Goal: Task Accomplishment & Management: Manage account settings

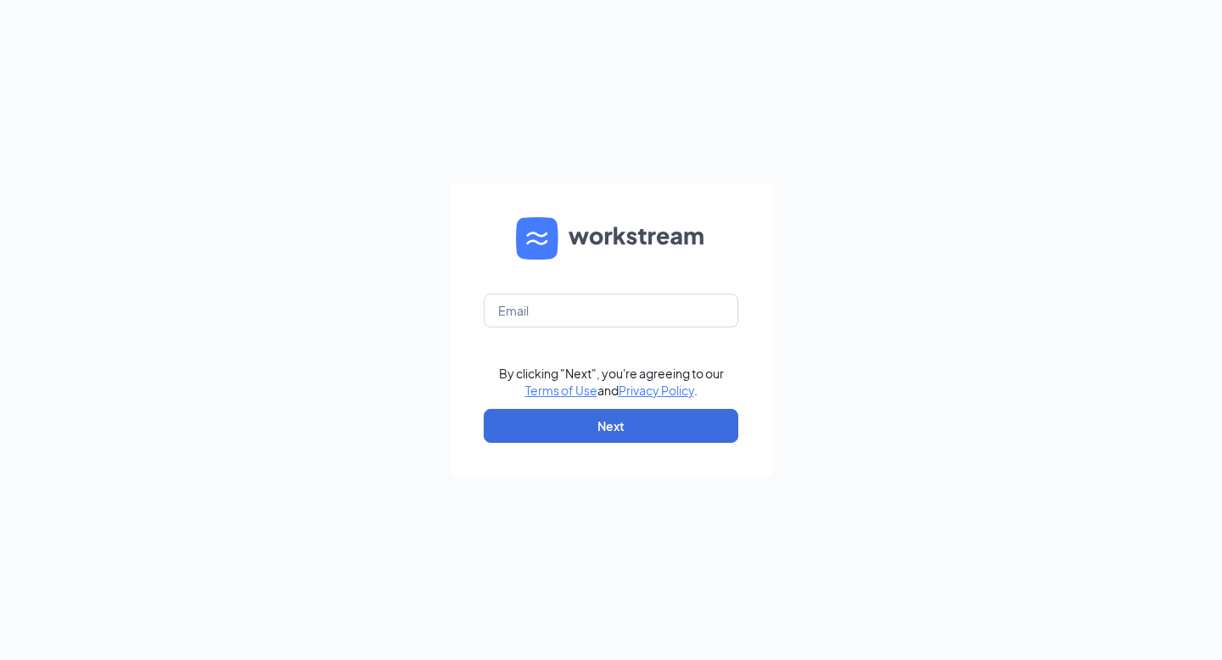
click at [313, 305] on div "By clicking "Next", you're agreeing to our Terms of Use and Privacy Policy . Ne…" at bounding box center [611, 330] width 1222 height 660
click at [545, 326] on input "text" at bounding box center [611, 311] width 255 height 34
type input "jennifer@cfapeachtreeandpiedmont.com"
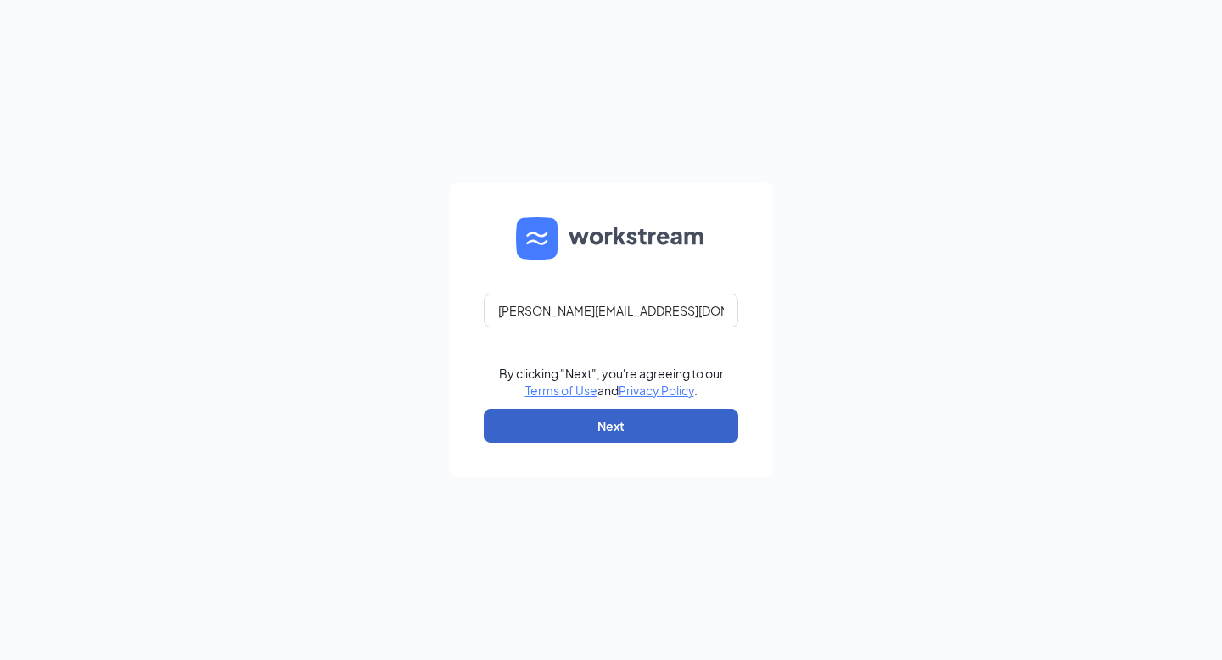
click at [575, 434] on button "Next" at bounding box center [611, 426] width 255 height 34
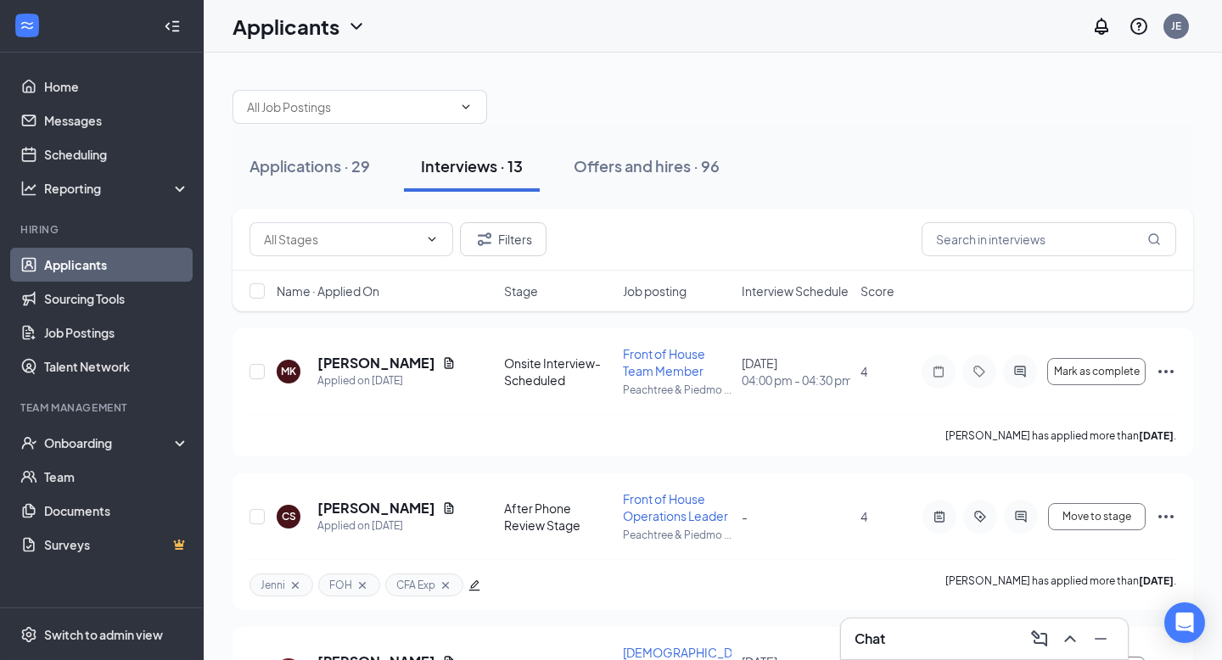
click at [899, 643] on div "Chat" at bounding box center [985, 639] width 260 height 27
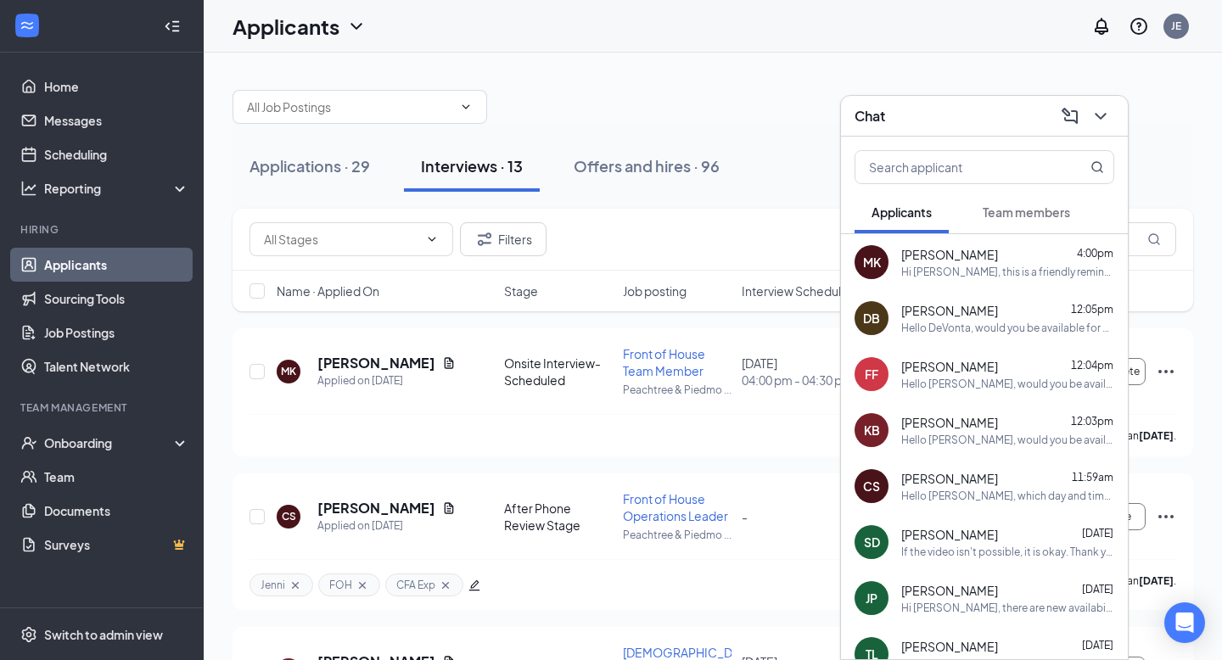
click at [992, 321] on div "Hello DeVonta, would you be available for either of these days and times, [DATE…" at bounding box center [1008, 328] width 213 height 14
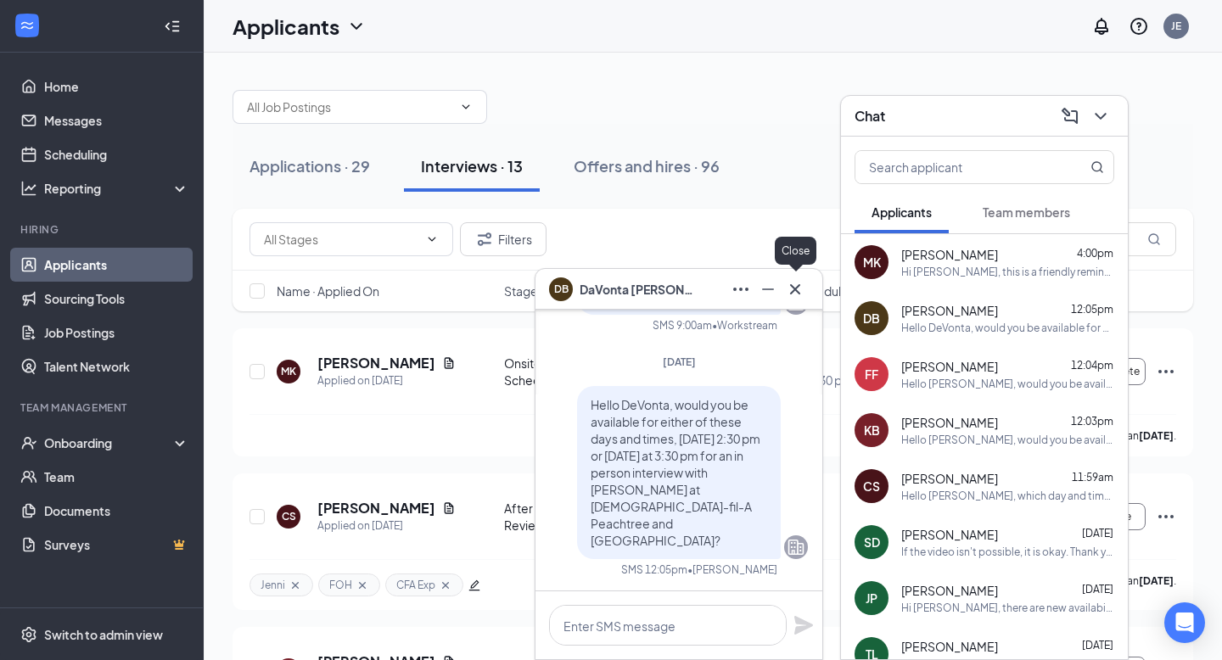
click at [794, 290] on icon "Cross" at bounding box center [795, 289] width 10 height 10
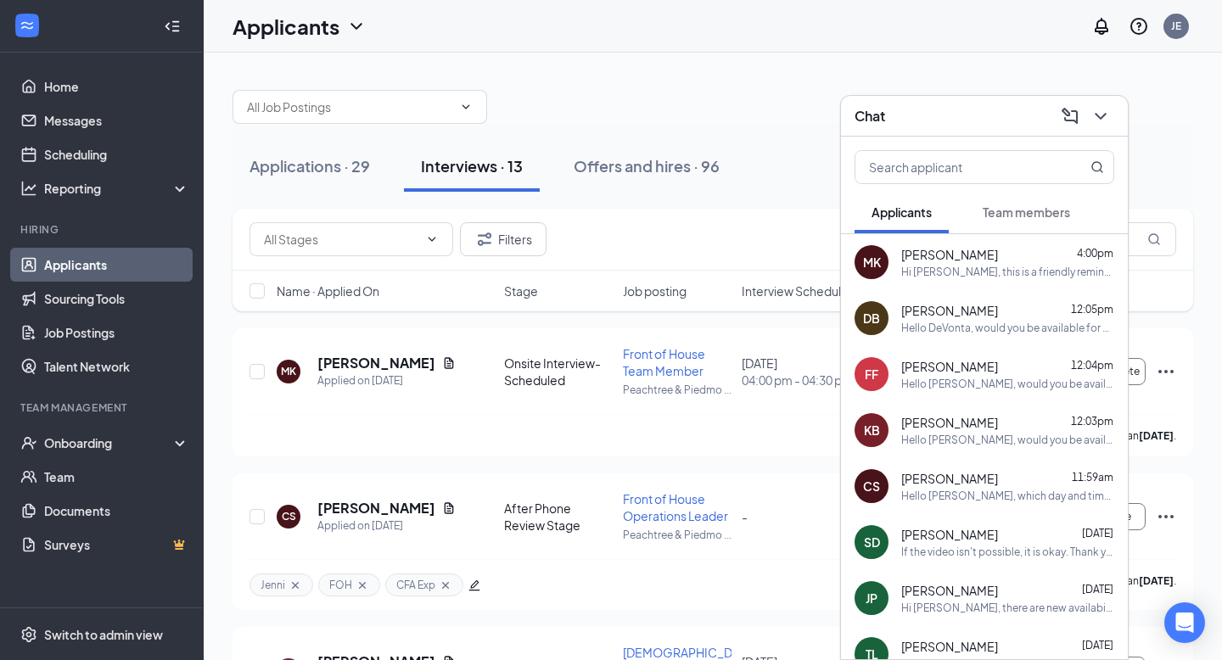
click at [952, 428] on span "[PERSON_NAME]" at bounding box center [950, 422] width 97 height 17
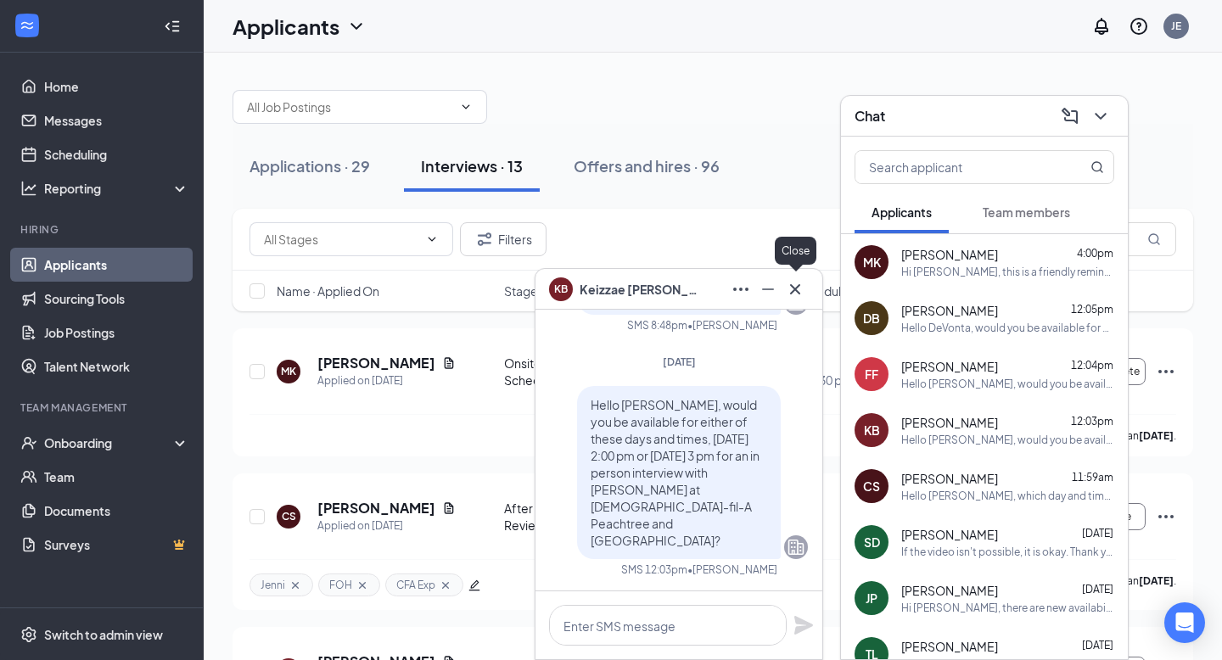
click at [791, 284] on icon "Cross" at bounding box center [795, 289] width 20 height 20
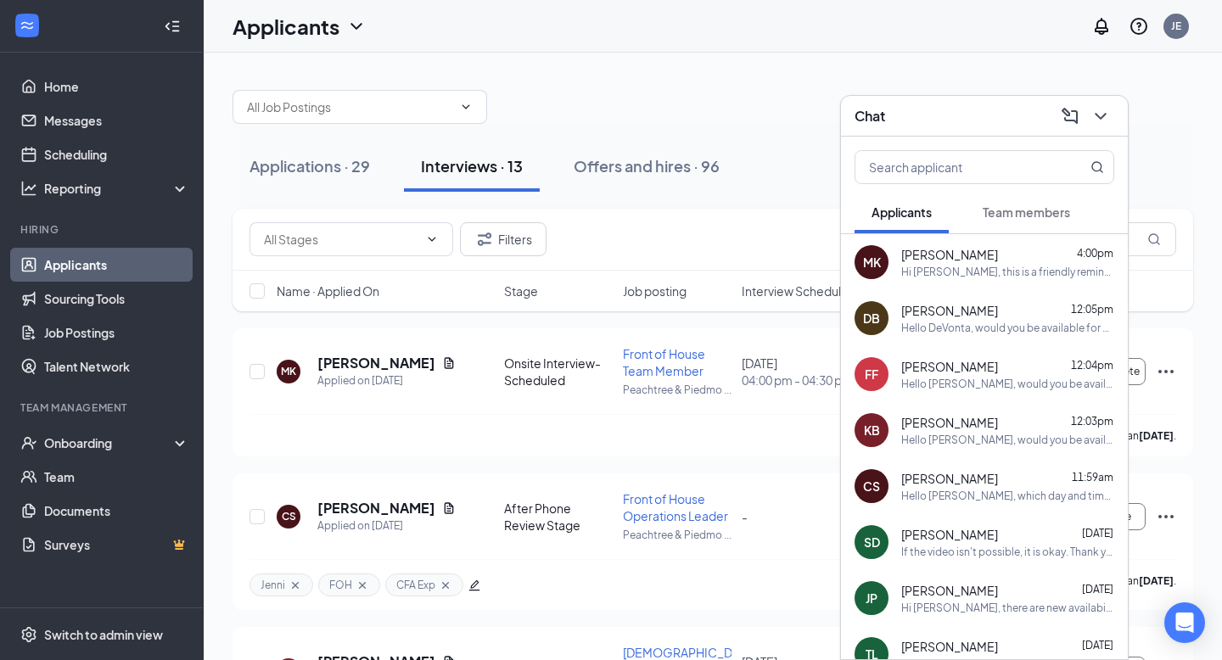
click at [1012, 262] on div "[PERSON_NAME] 4:00pm" at bounding box center [1008, 254] width 213 height 17
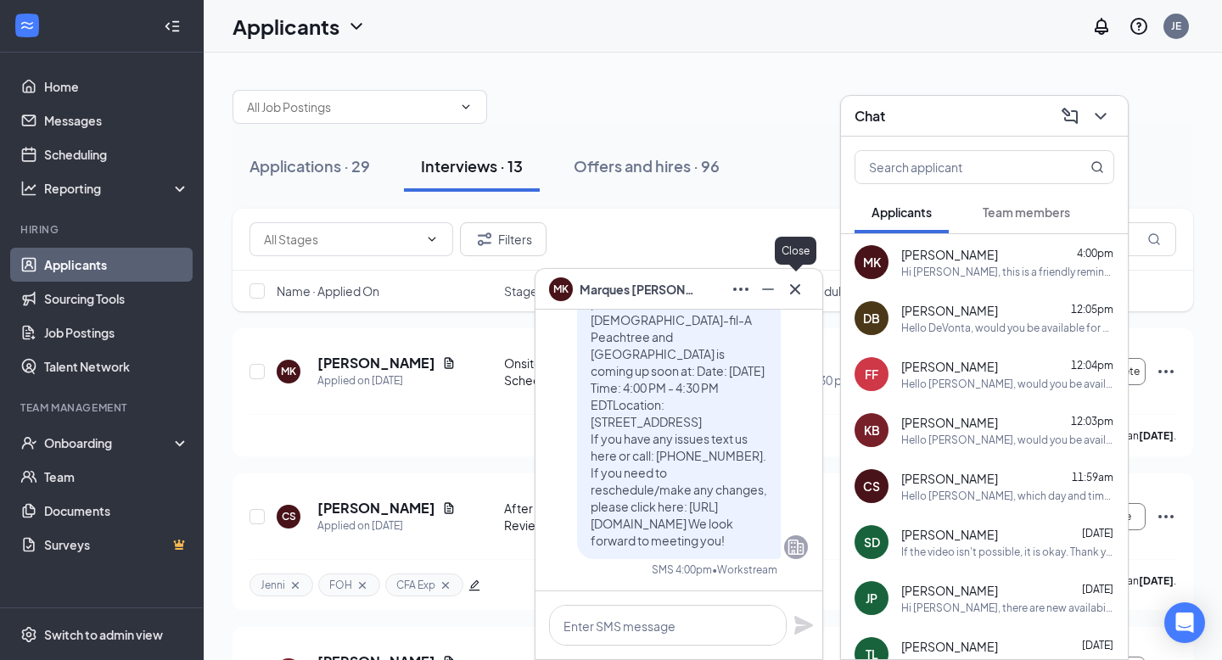
click at [789, 289] on icon "Cross" at bounding box center [795, 289] width 20 height 20
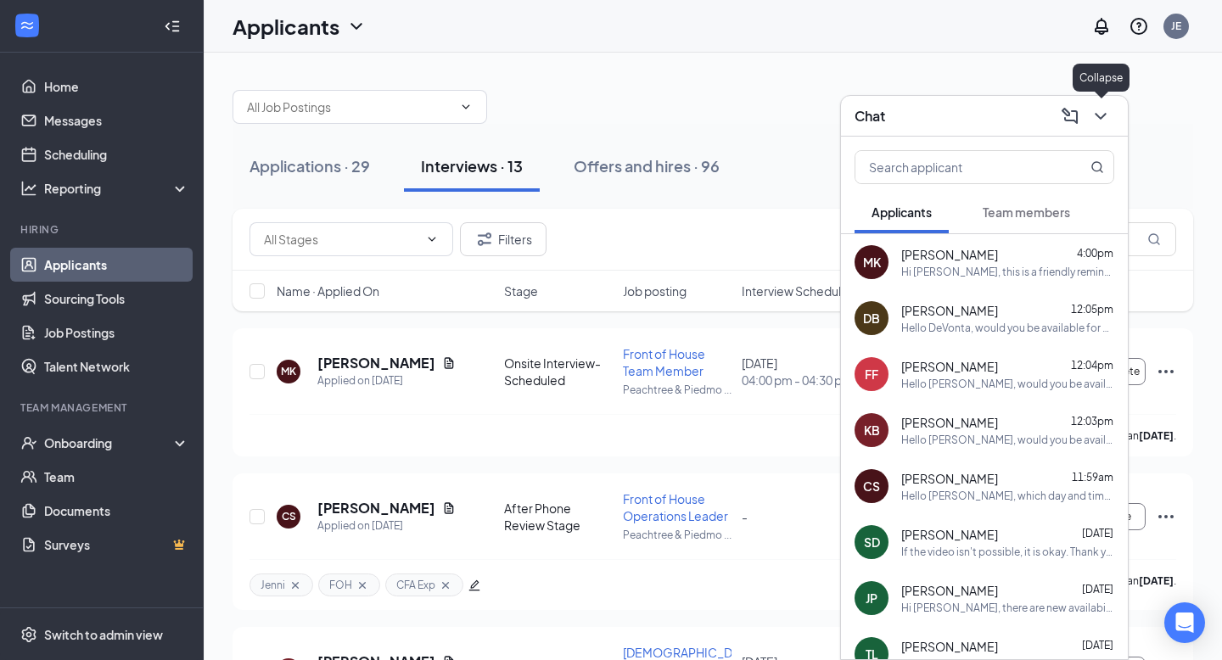
click at [1110, 114] on icon "ChevronDown" at bounding box center [1101, 116] width 20 height 20
